Goal: Navigation & Orientation: Find specific page/section

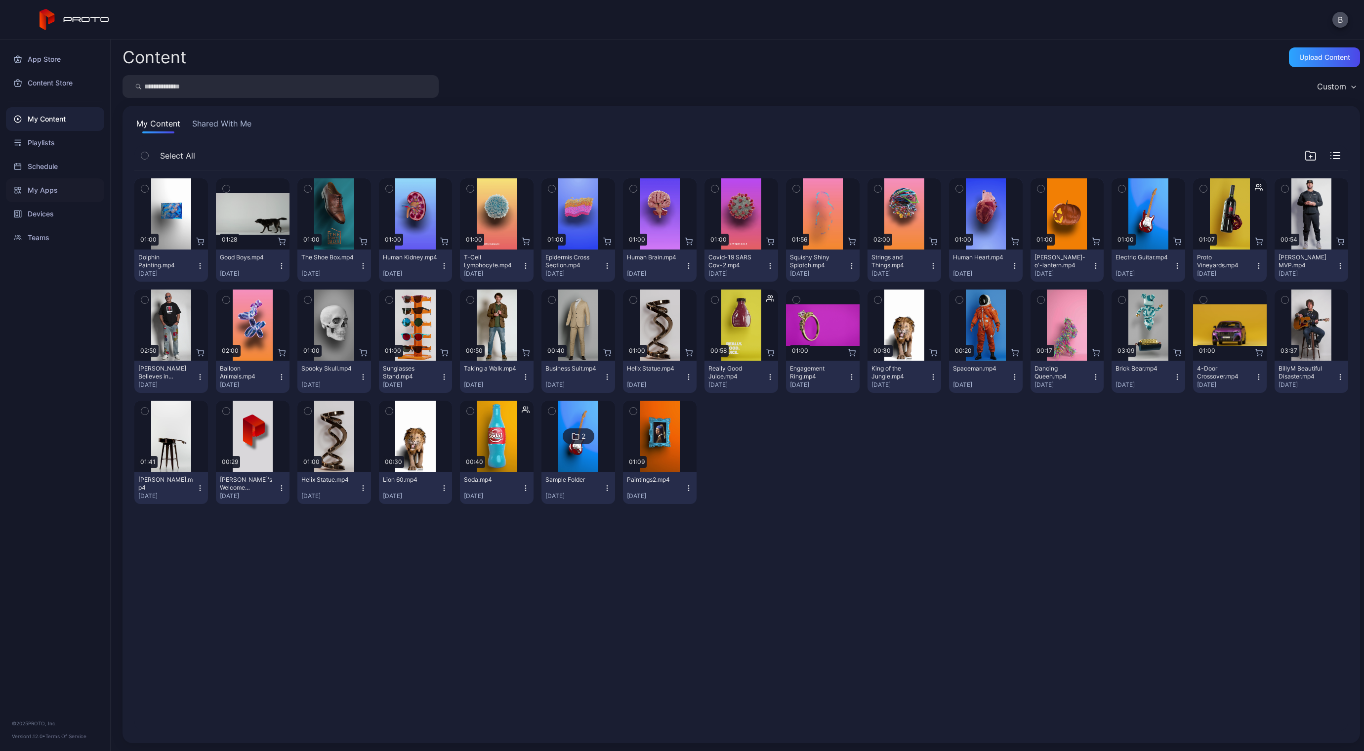
click at [54, 193] on div "My Apps" at bounding box center [55, 190] width 98 height 24
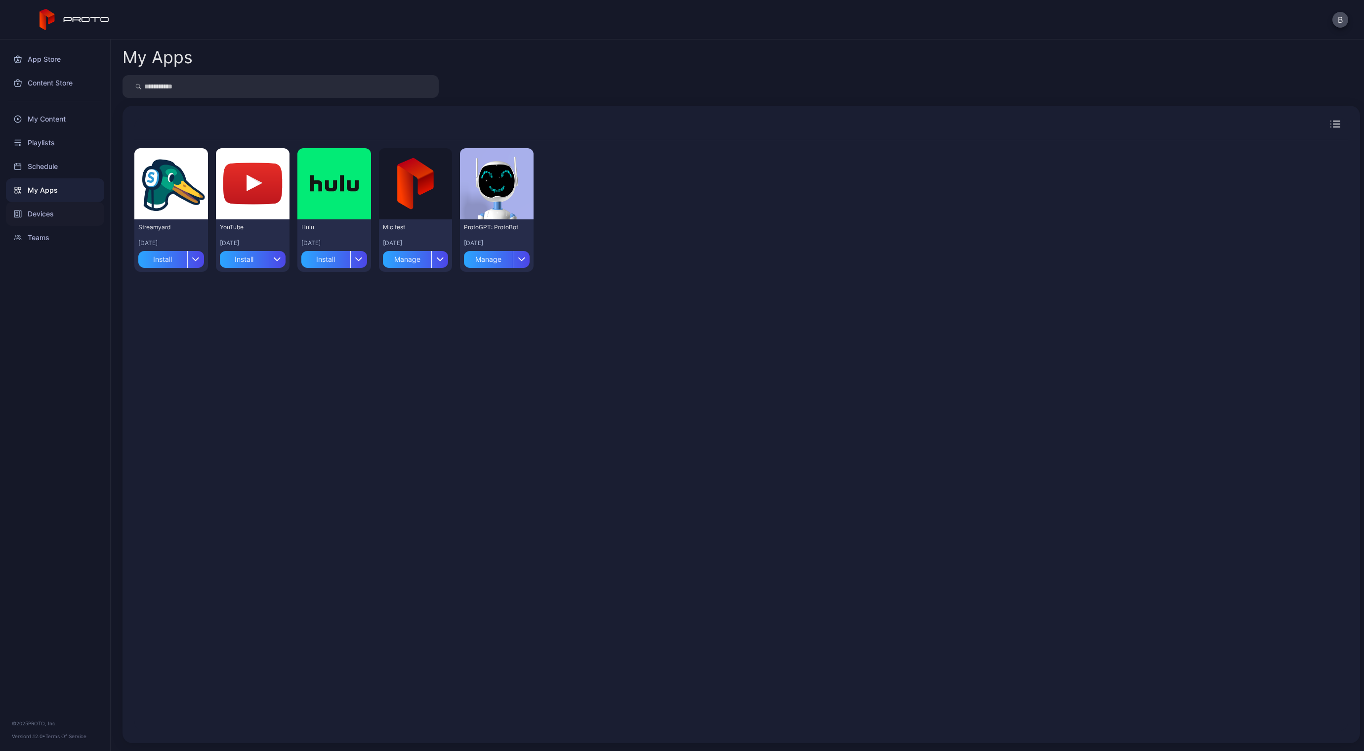
click at [47, 210] on div "Devices" at bounding box center [55, 214] width 98 height 24
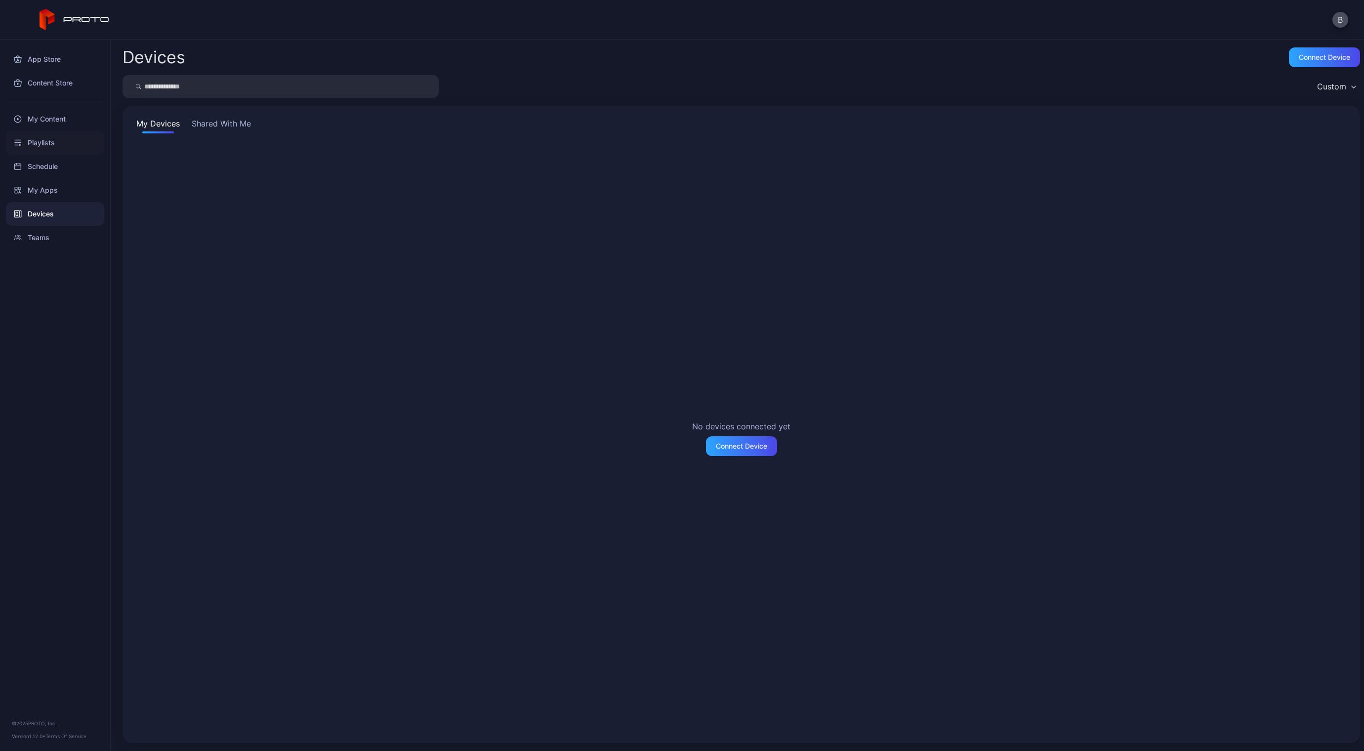
click at [43, 145] on div "Playlists" at bounding box center [55, 143] width 98 height 24
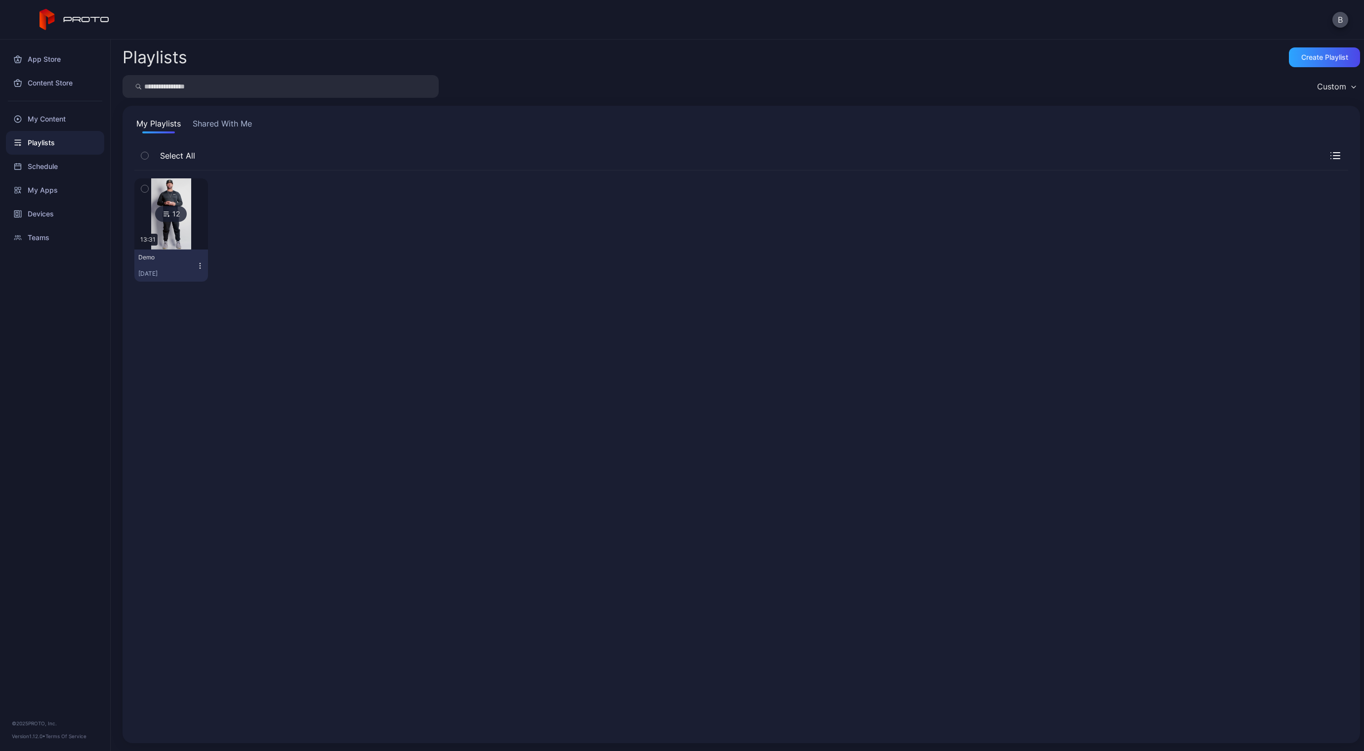
click at [158, 219] on div "12" at bounding box center [171, 214] width 32 height 16
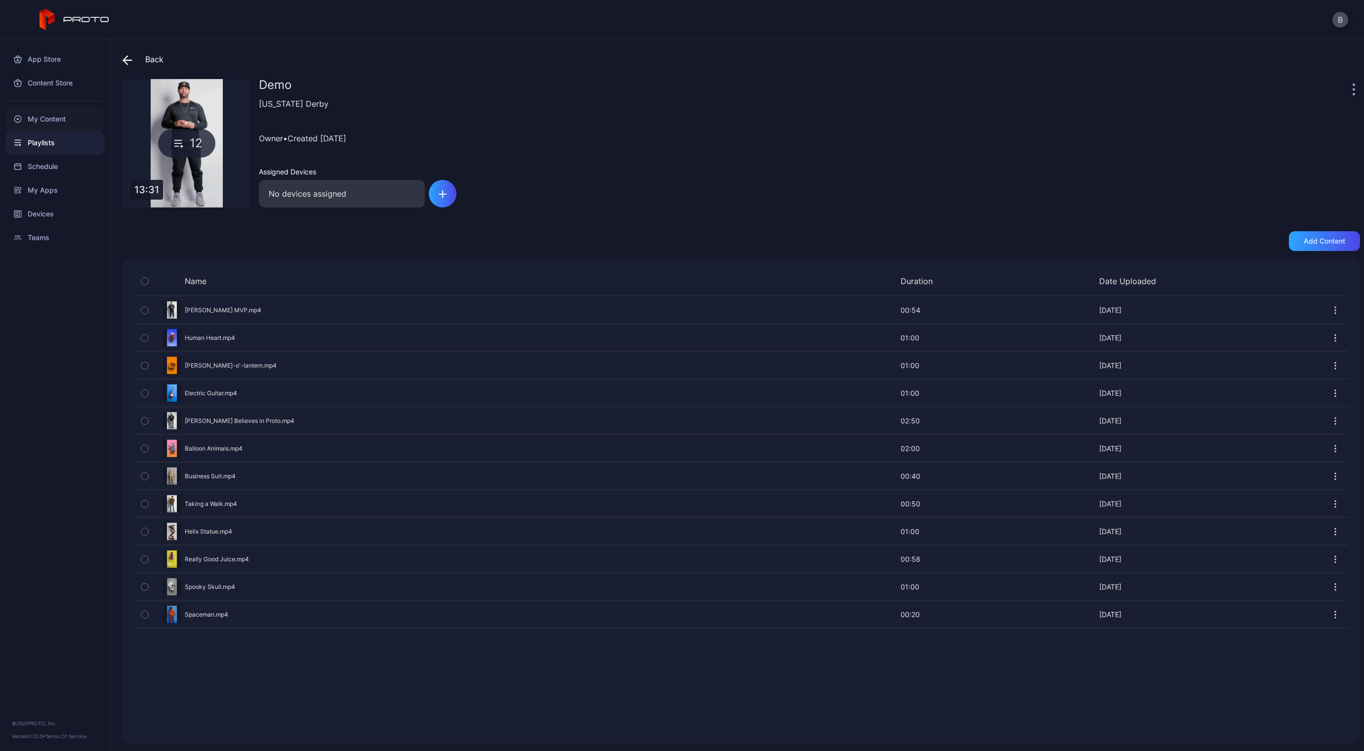
click at [60, 125] on div "My Content" at bounding box center [55, 119] width 98 height 24
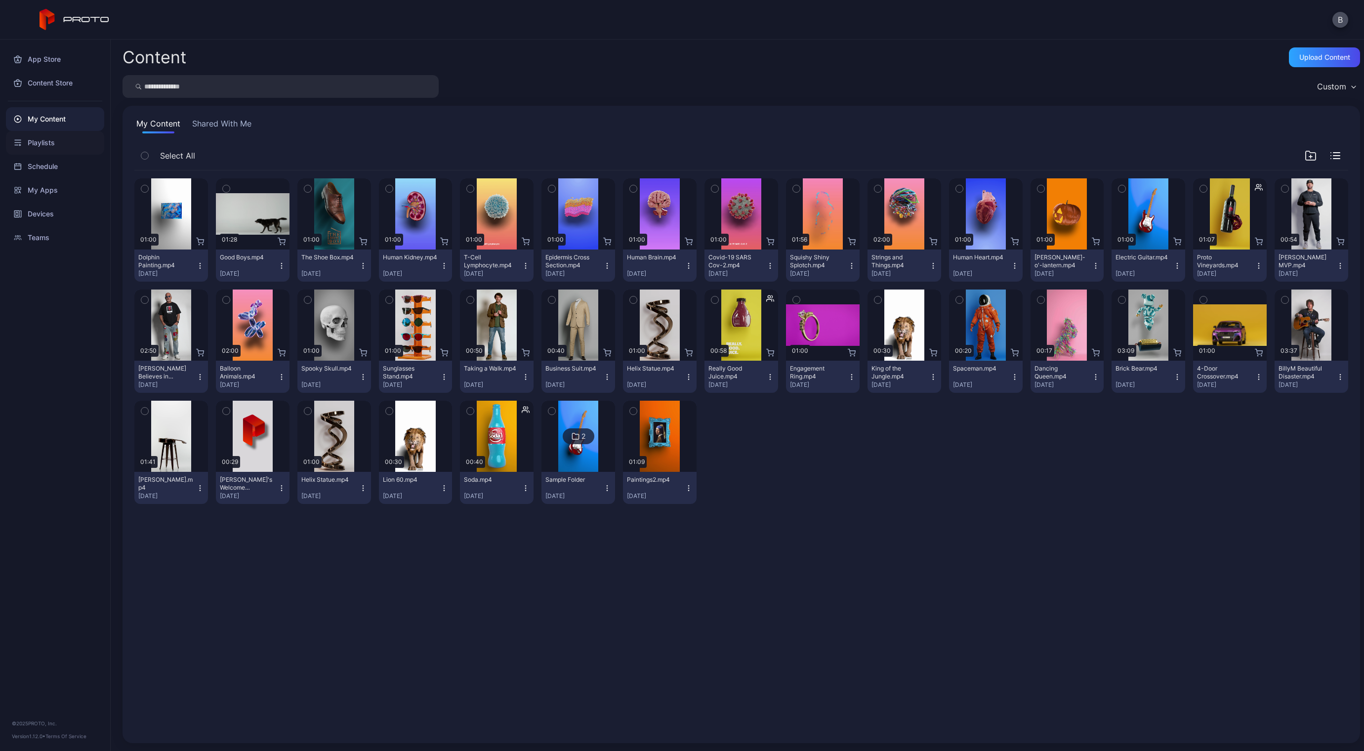
click at [46, 143] on div "Playlists" at bounding box center [55, 143] width 98 height 24
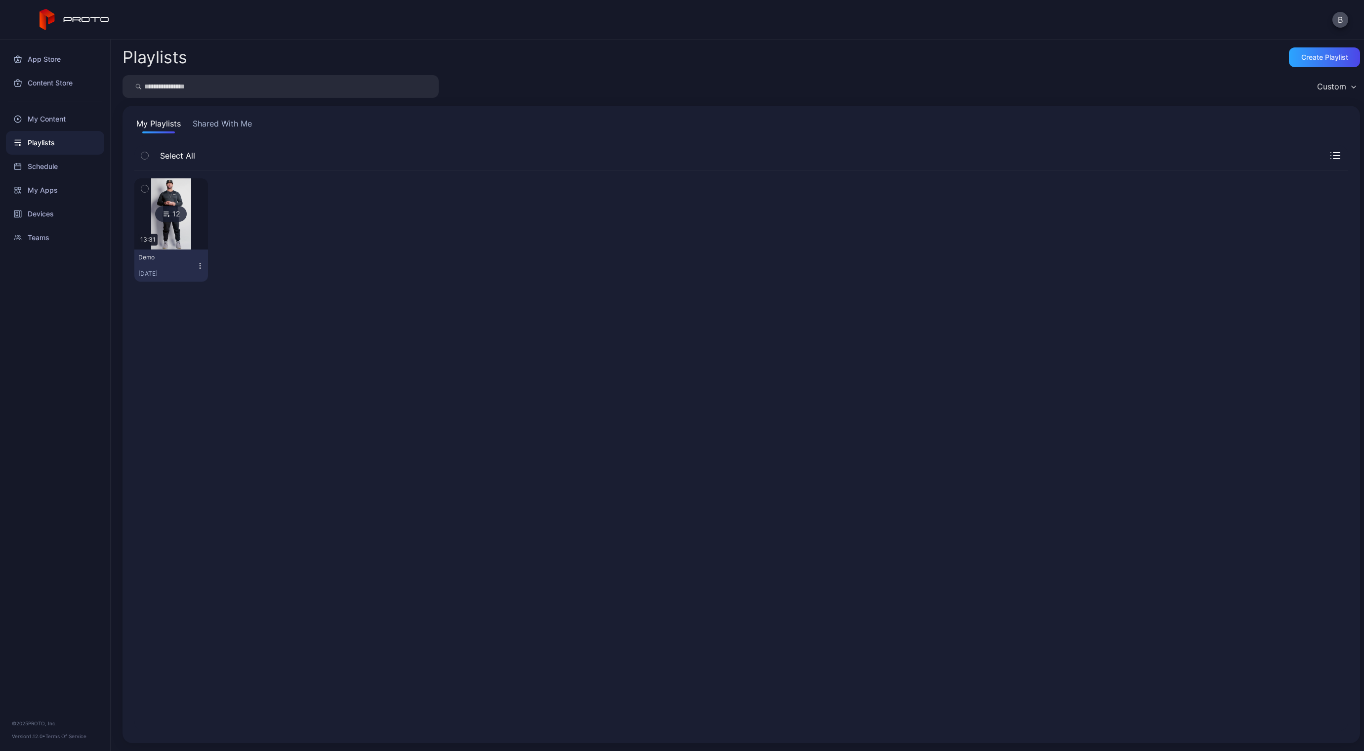
click at [174, 218] on div "12" at bounding box center [171, 214] width 32 height 16
